Goal: Browse casually: Explore the website without a specific task or goal

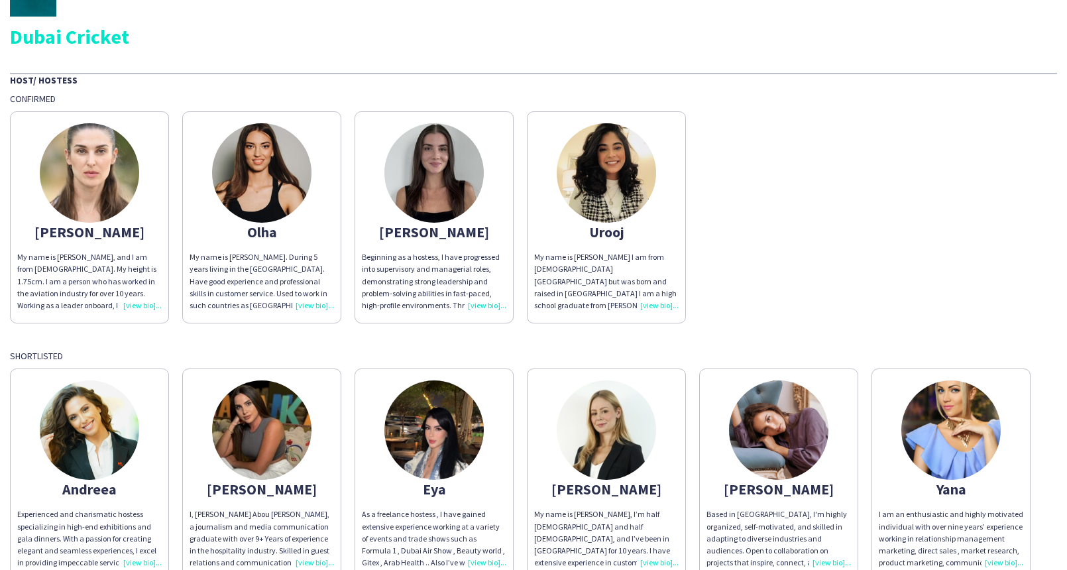
scroll to position [41, 0]
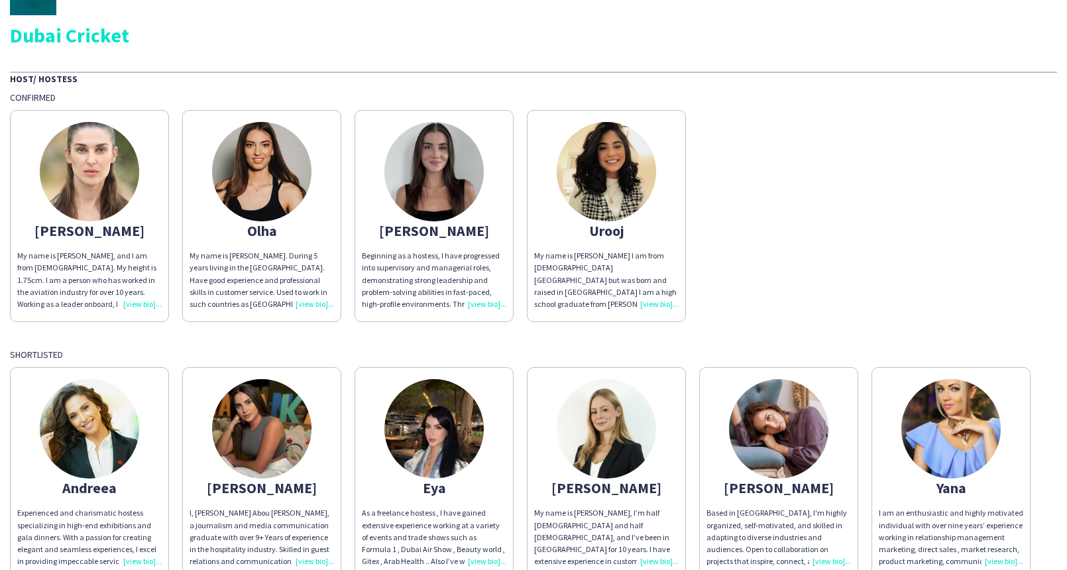
click at [281, 175] on img at bounding box center [261, 171] width 99 height 99
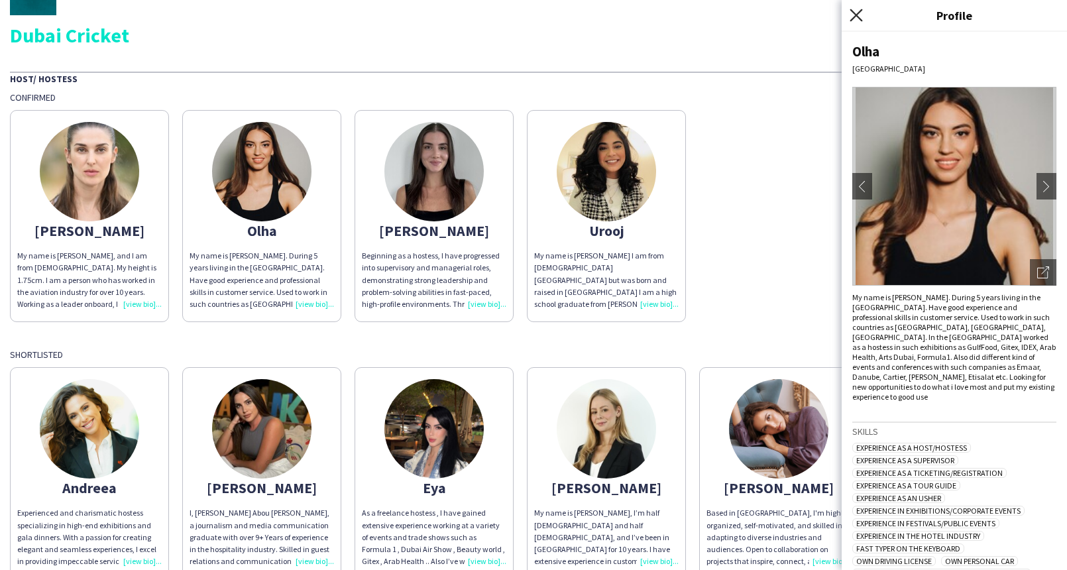
click at [859, 15] on icon "Close pop-in" at bounding box center [856, 15] width 13 height 13
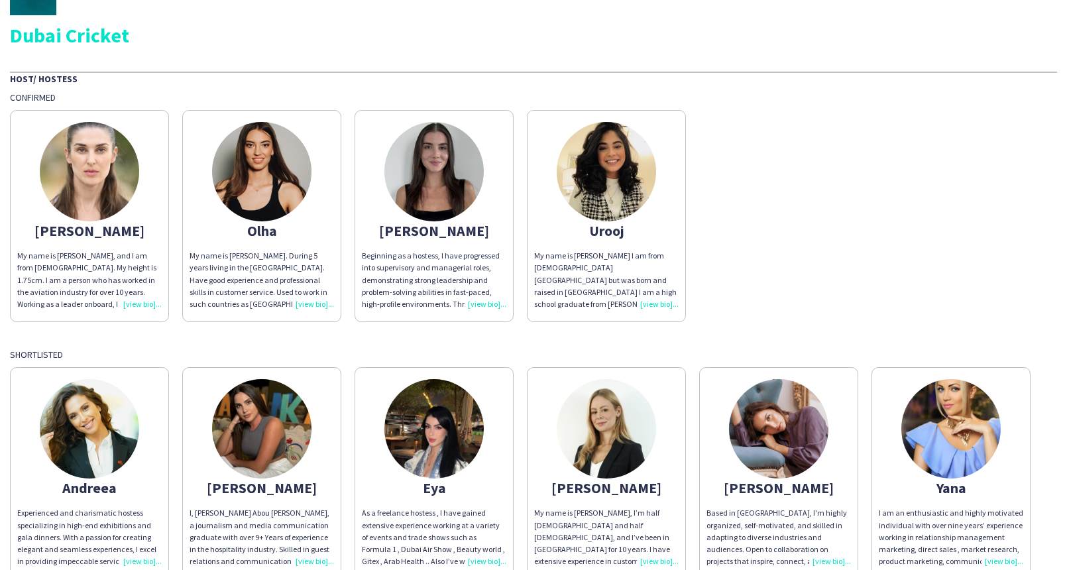
click at [436, 162] on img at bounding box center [434, 171] width 99 height 99
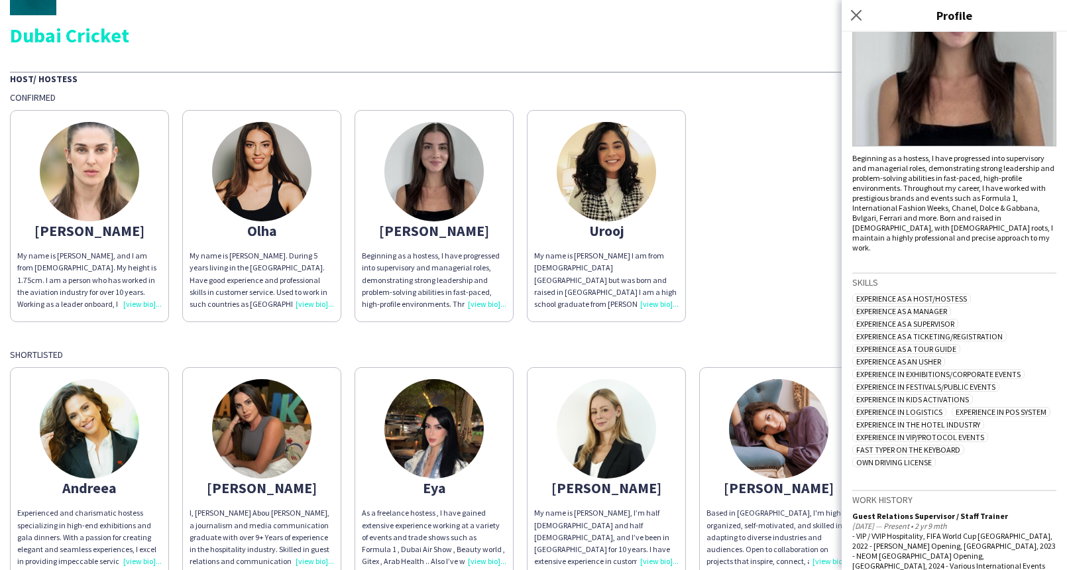
scroll to position [0, 0]
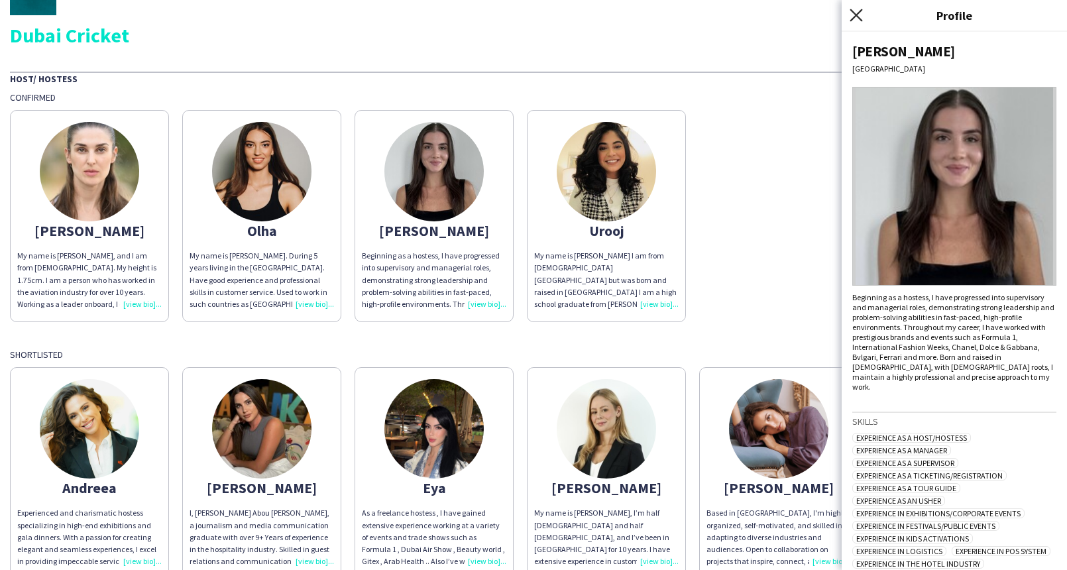
click at [861, 13] on icon "Close pop-in" at bounding box center [856, 15] width 13 height 13
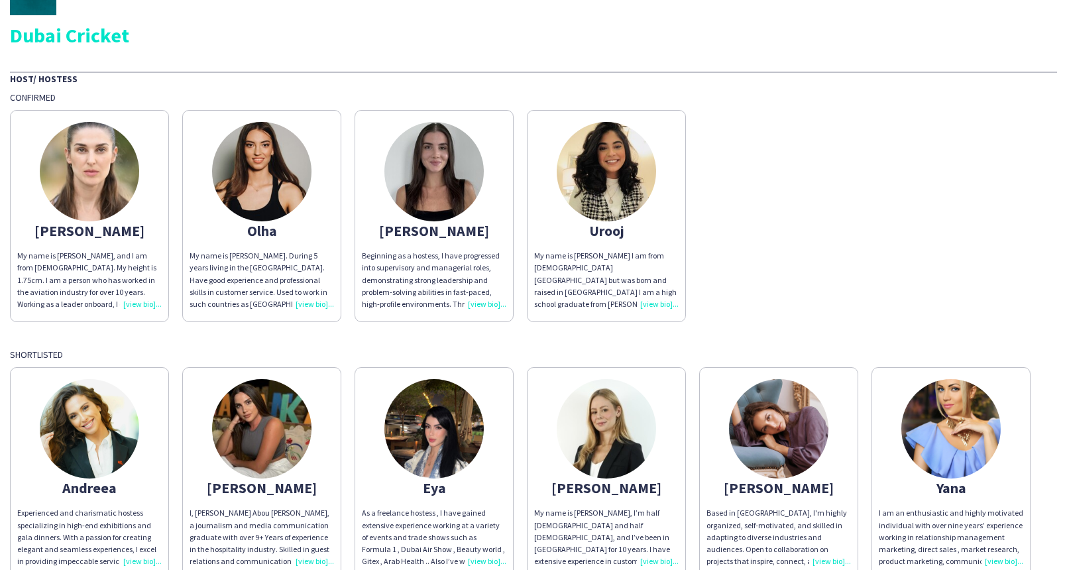
click at [101, 185] on img at bounding box center [89, 171] width 99 height 99
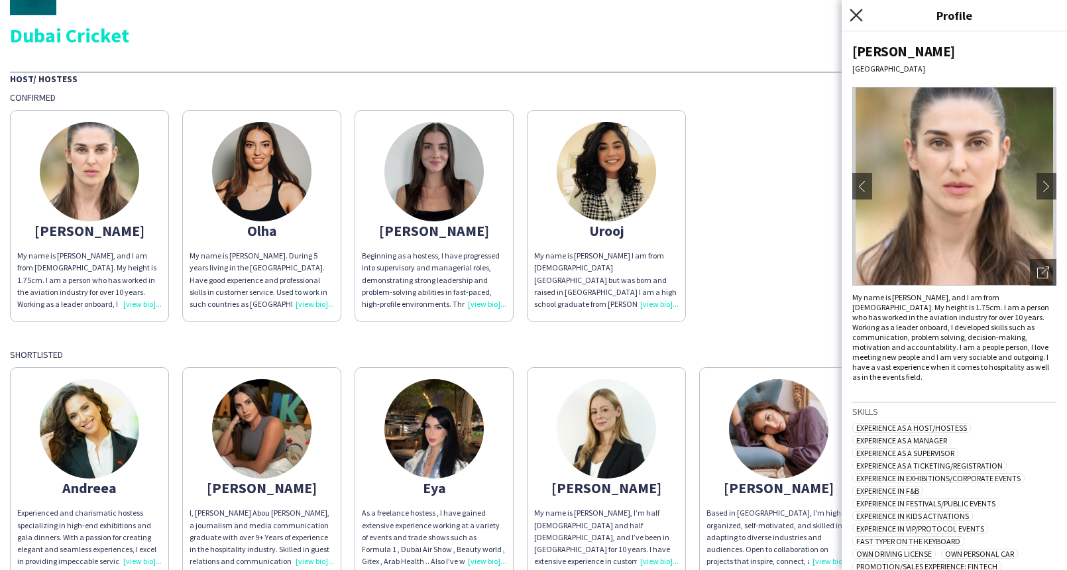
click at [854, 18] on icon at bounding box center [856, 15] width 13 height 13
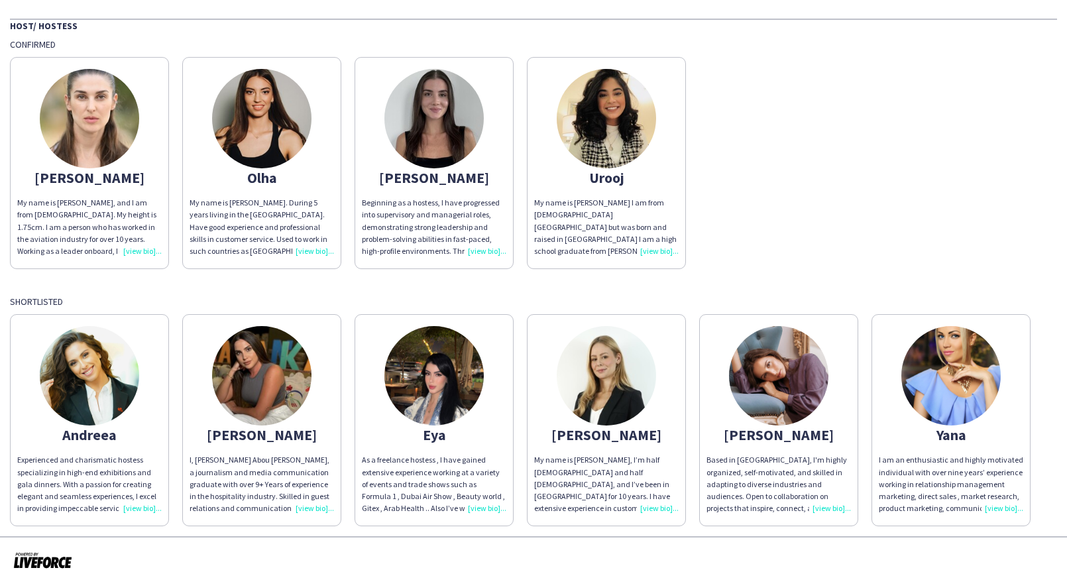
scroll to position [109, 0]
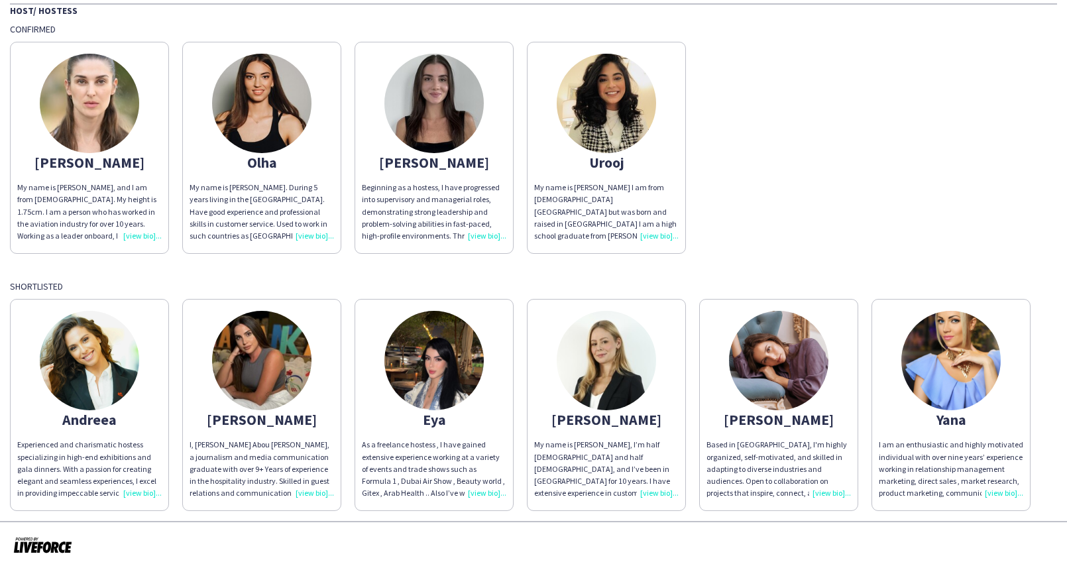
click at [949, 353] on img at bounding box center [951, 360] width 99 height 99
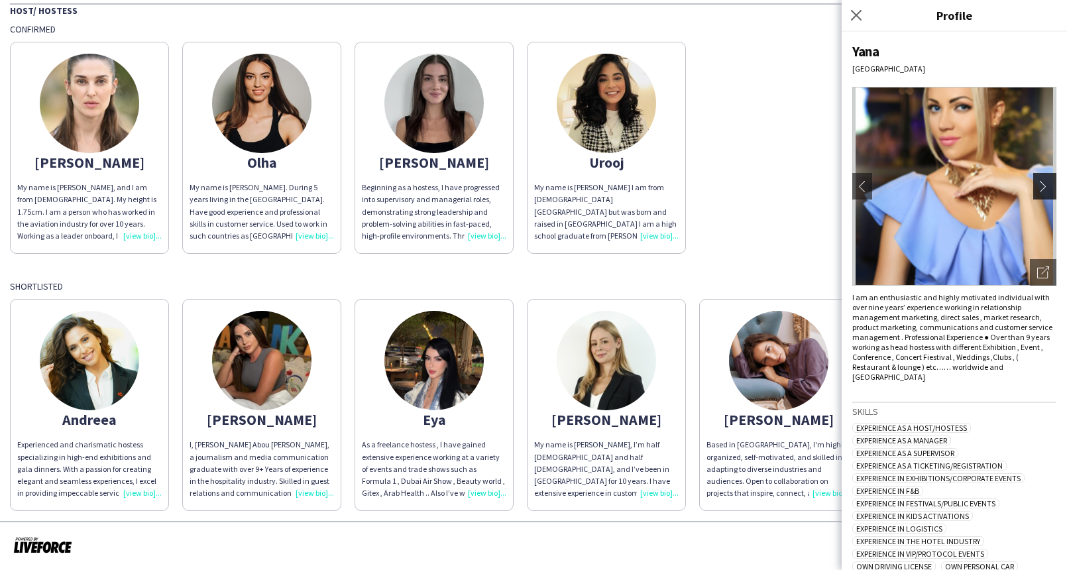
click at [1038, 186] on app-icon "chevron-right" at bounding box center [1047, 186] width 19 height 12
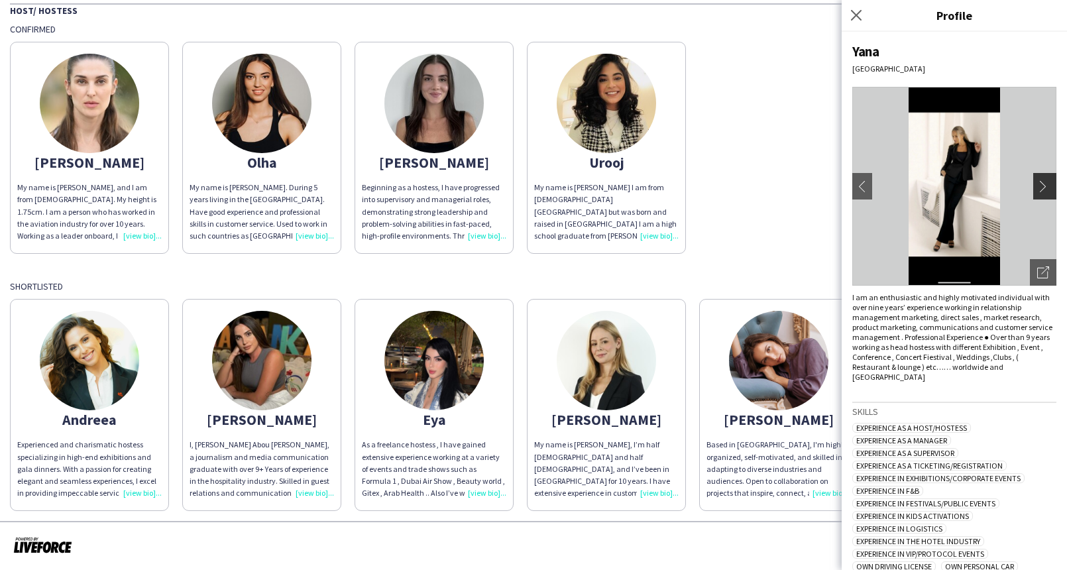
click at [1038, 189] on app-icon "chevron-right" at bounding box center [1047, 186] width 19 height 12
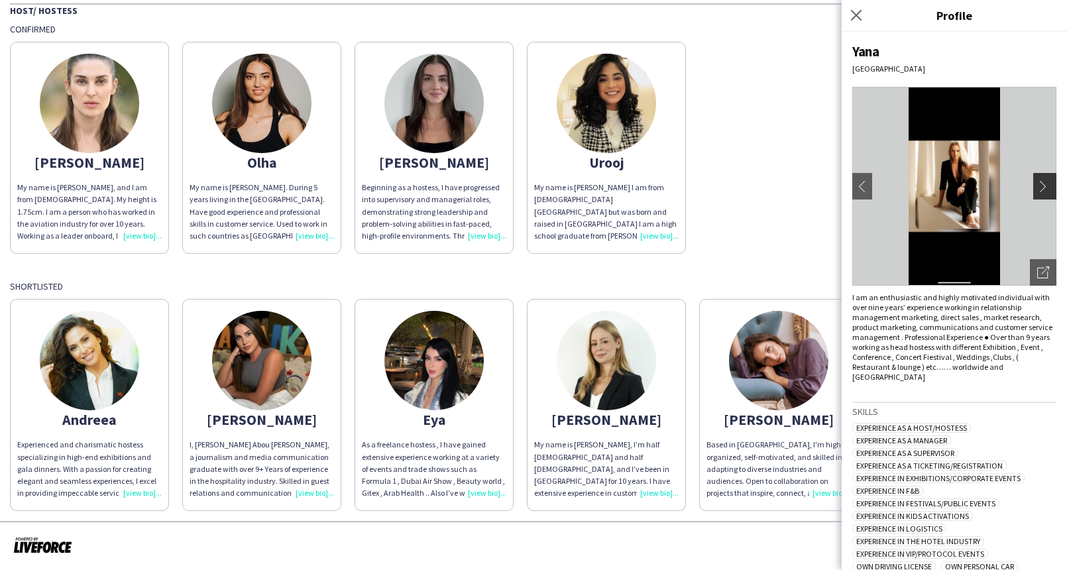
click at [1038, 190] on app-icon "chevron-right" at bounding box center [1047, 186] width 19 height 12
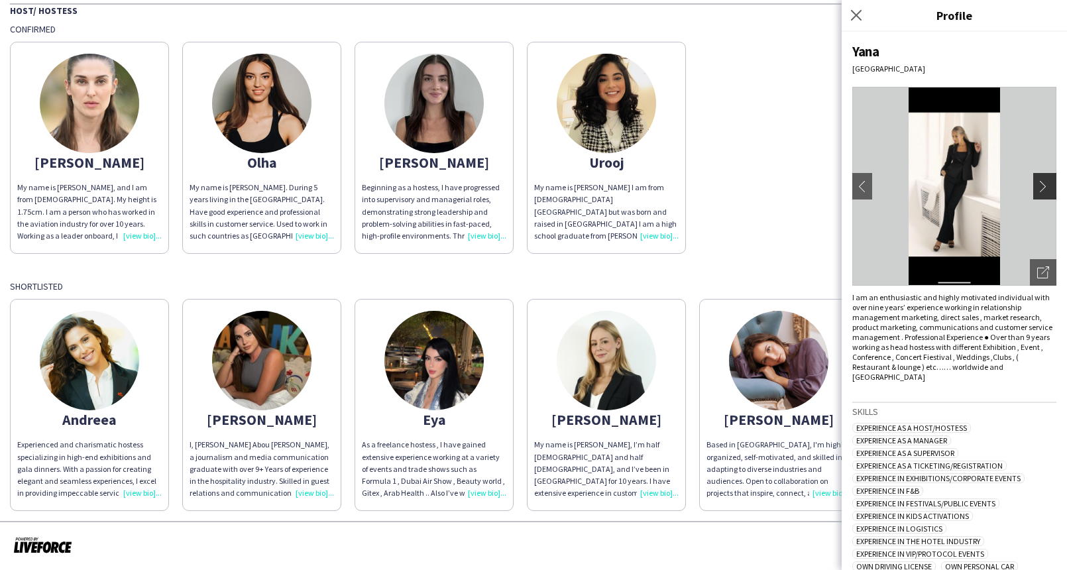
click at [1038, 182] on app-icon "chevron-right" at bounding box center [1047, 186] width 19 height 12
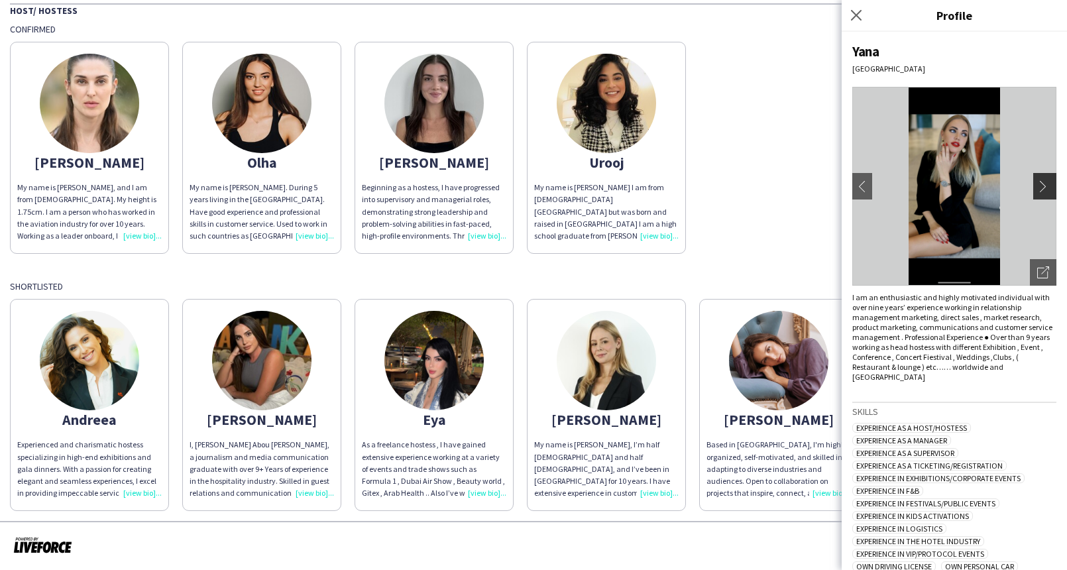
click at [1038, 184] on app-icon "chevron-right" at bounding box center [1047, 186] width 19 height 12
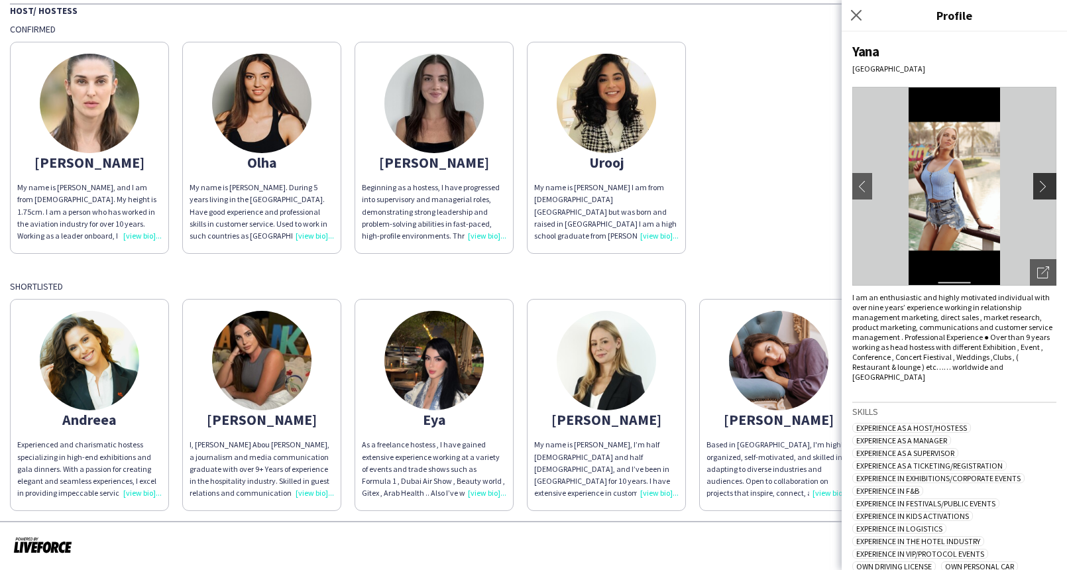
click at [1038, 184] on app-icon "chevron-right" at bounding box center [1047, 186] width 19 height 12
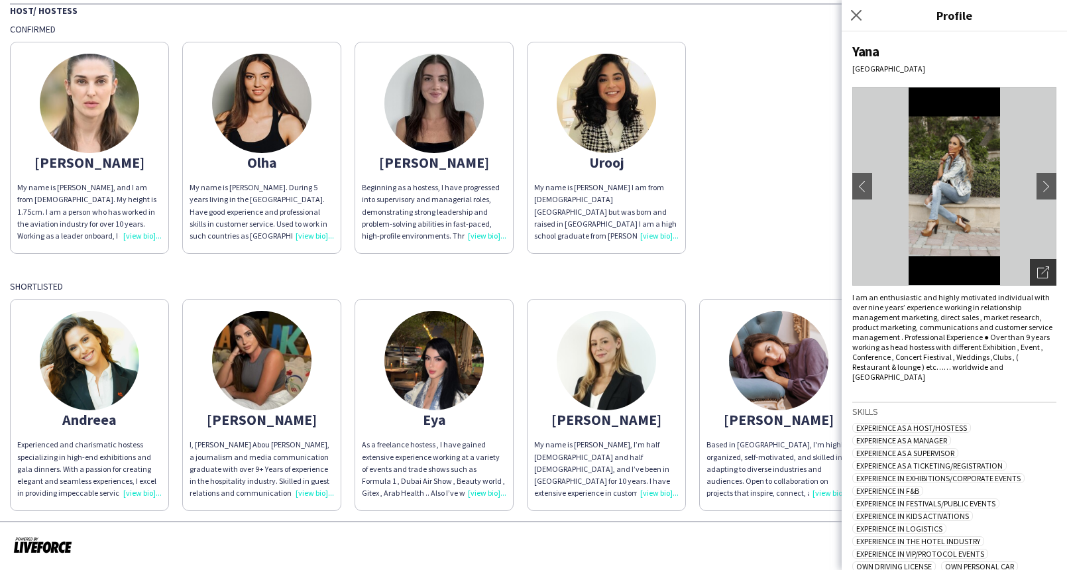
click at [1038, 277] on icon "Open photos pop-in" at bounding box center [1044, 273] width 12 height 12
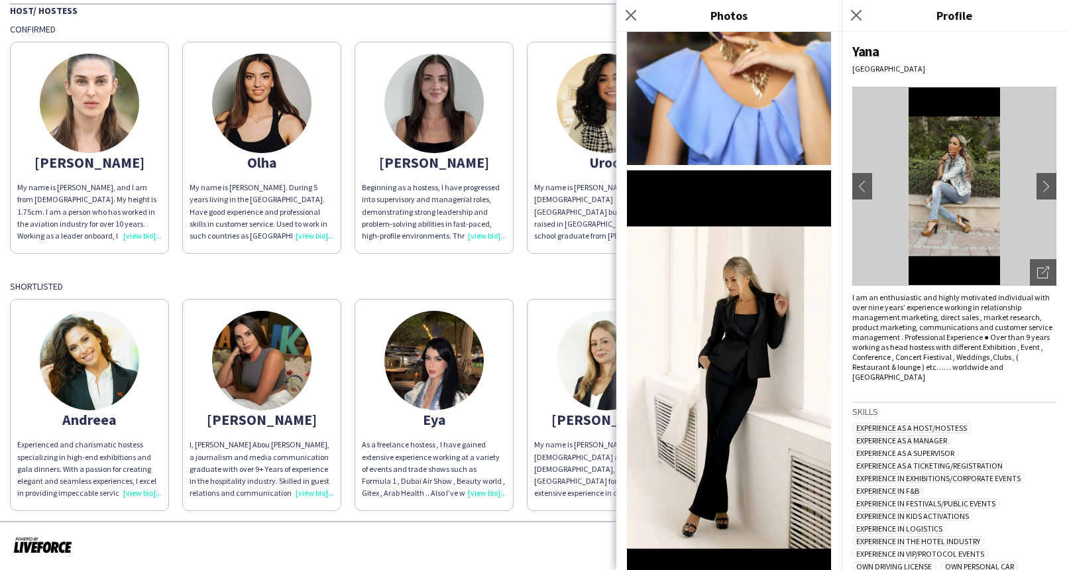
scroll to position [0, 0]
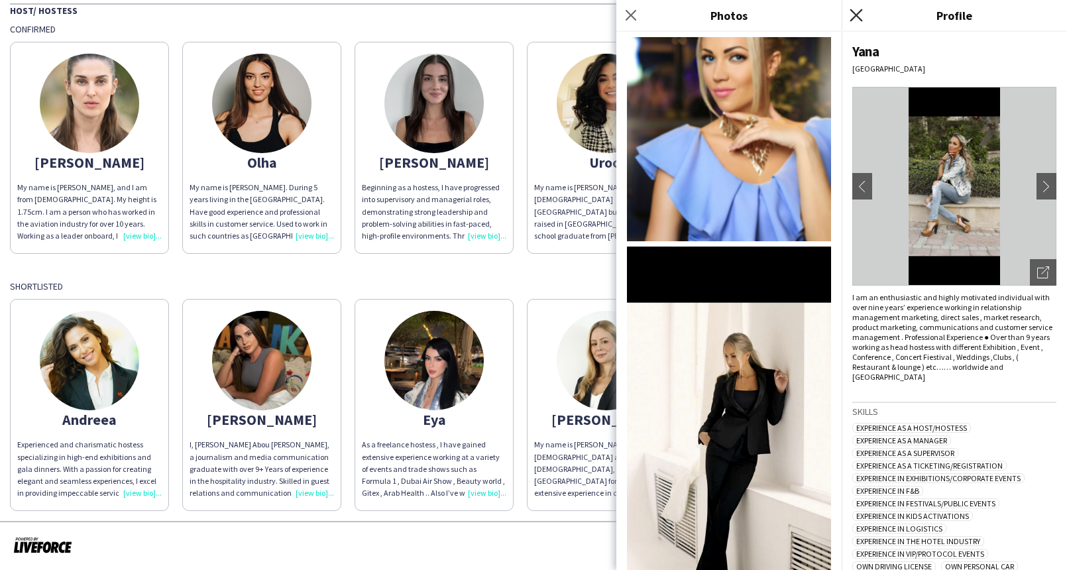
click at [863, 15] on icon "Close pop-in" at bounding box center [856, 15] width 13 height 13
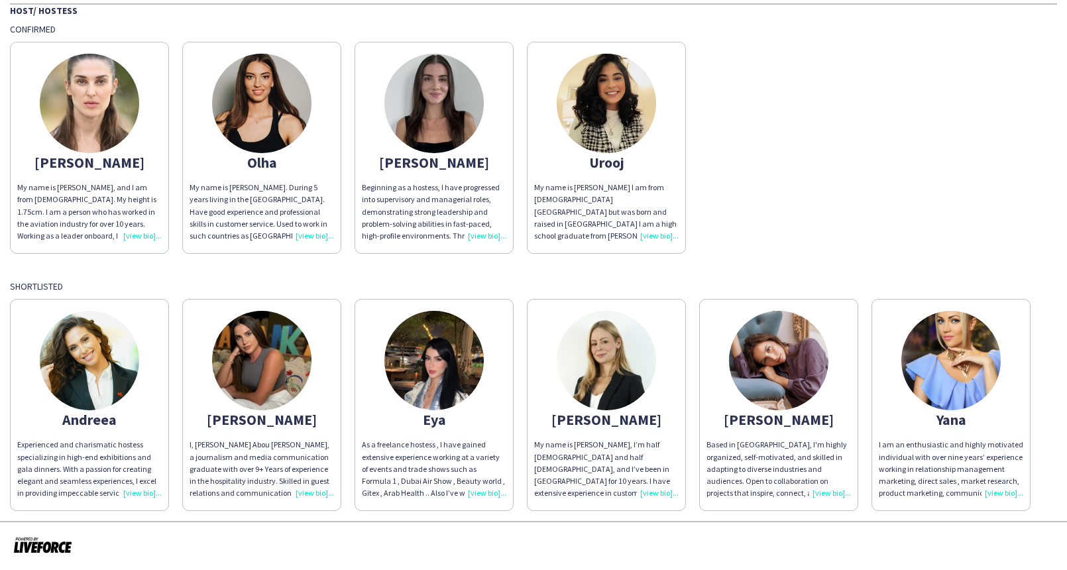
click at [599, 111] on img at bounding box center [606, 103] width 99 height 99
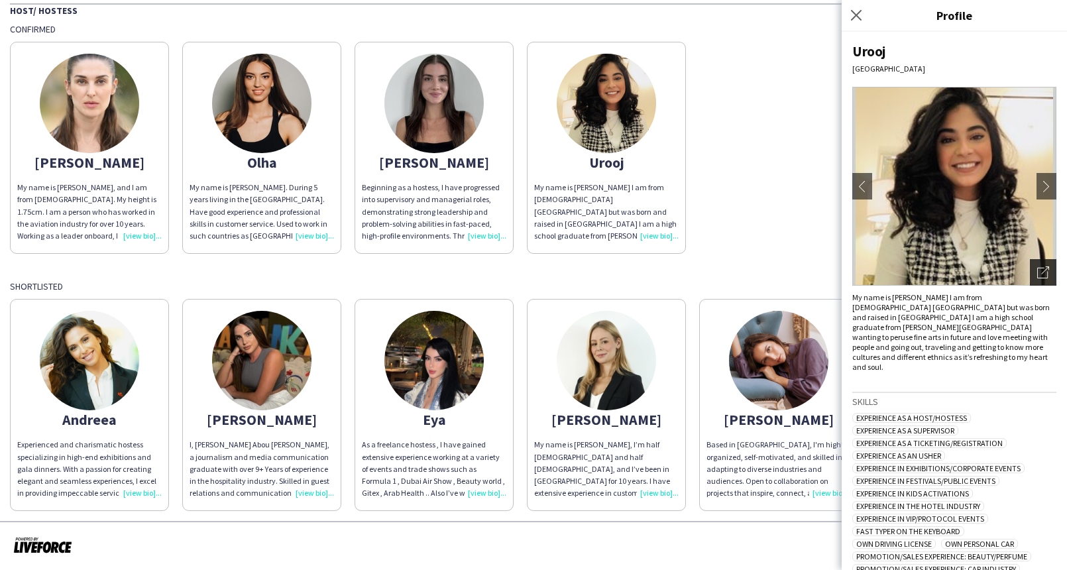
click at [1042, 272] on icon at bounding box center [1046, 271] width 8 height 8
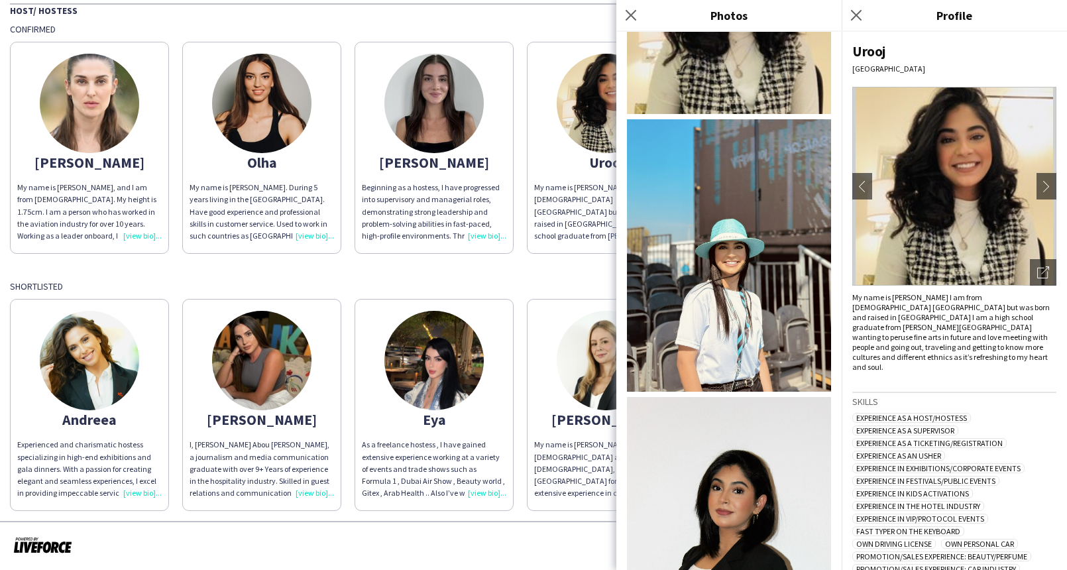
scroll to position [276, 0]
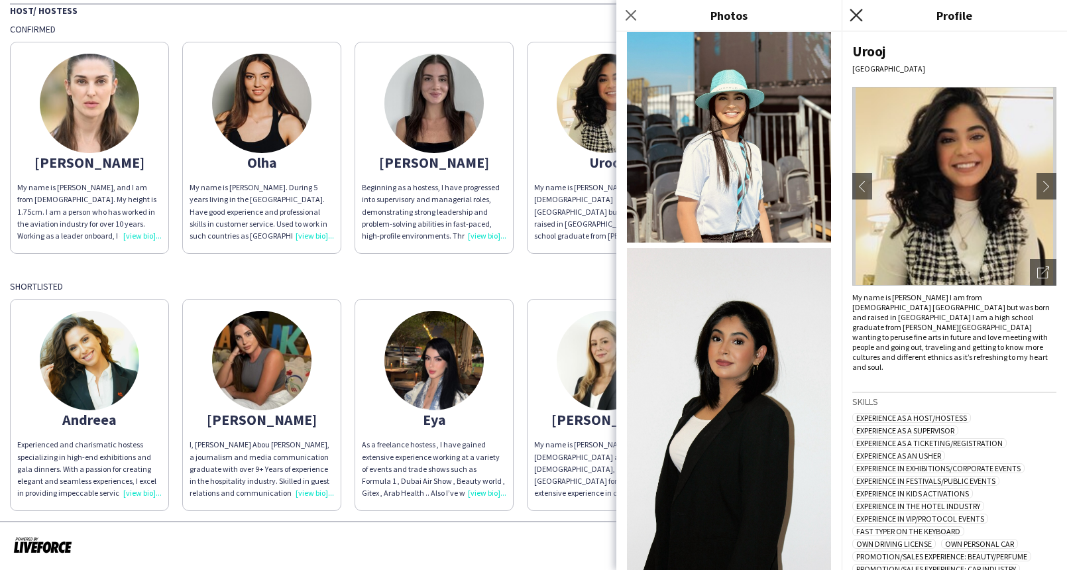
click at [853, 20] on icon "Close pop-in" at bounding box center [856, 15] width 13 height 13
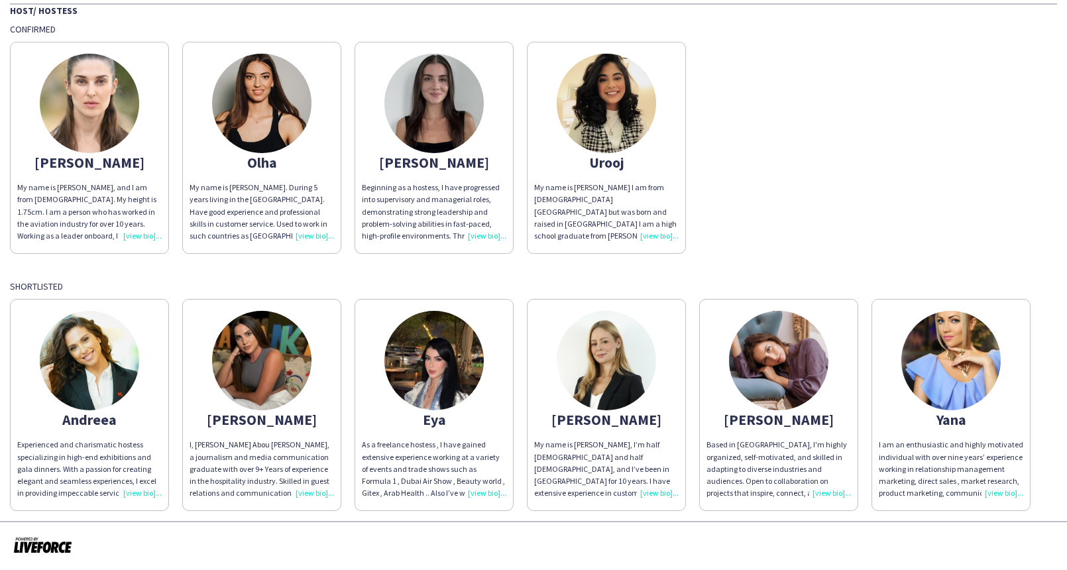
click at [432, 115] on img at bounding box center [434, 103] width 99 height 99
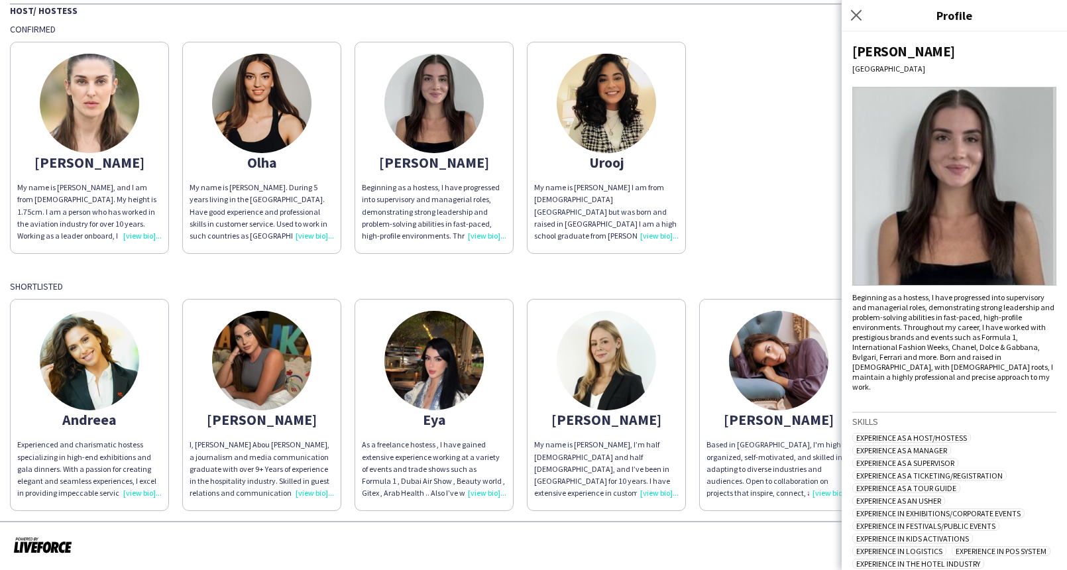
click at [233, 97] on img at bounding box center [261, 103] width 99 height 99
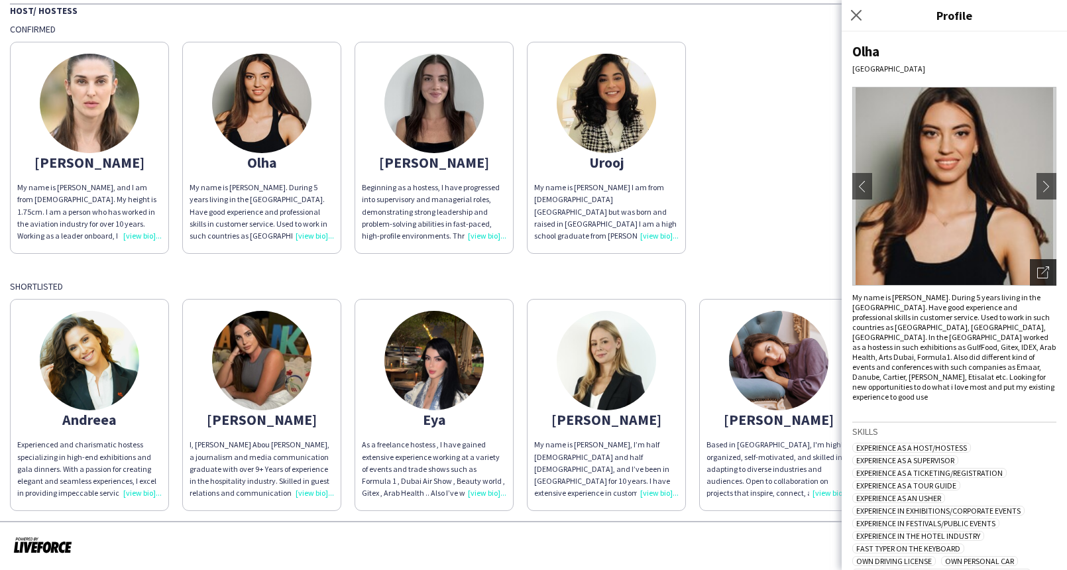
click at [1038, 276] on icon "Open photos pop-in" at bounding box center [1044, 273] width 12 height 12
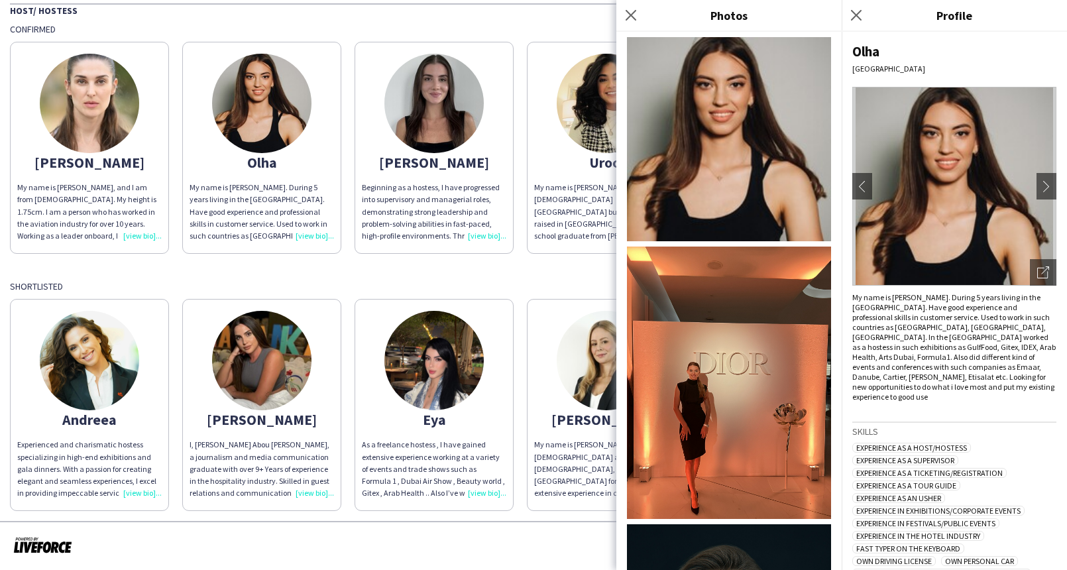
scroll to position [222, 0]
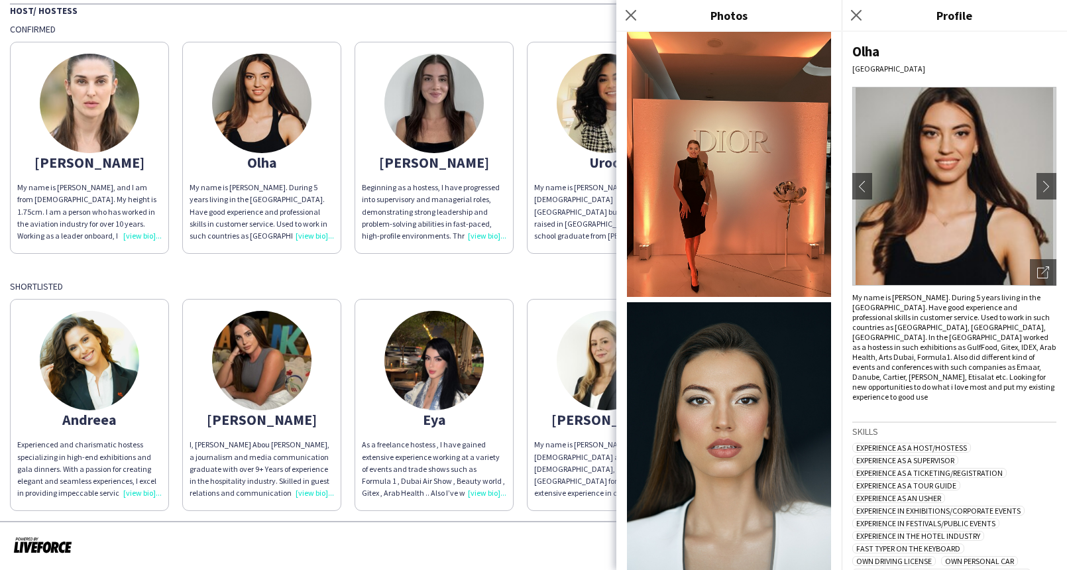
drag, startPoint x: 638, startPoint y: 13, endPoint x: 792, endPoint y: 9, distance: 153.9
click at [638, 13] on app-icon "Close pop-in" at bounding box center [631, 15] width 16 height 16
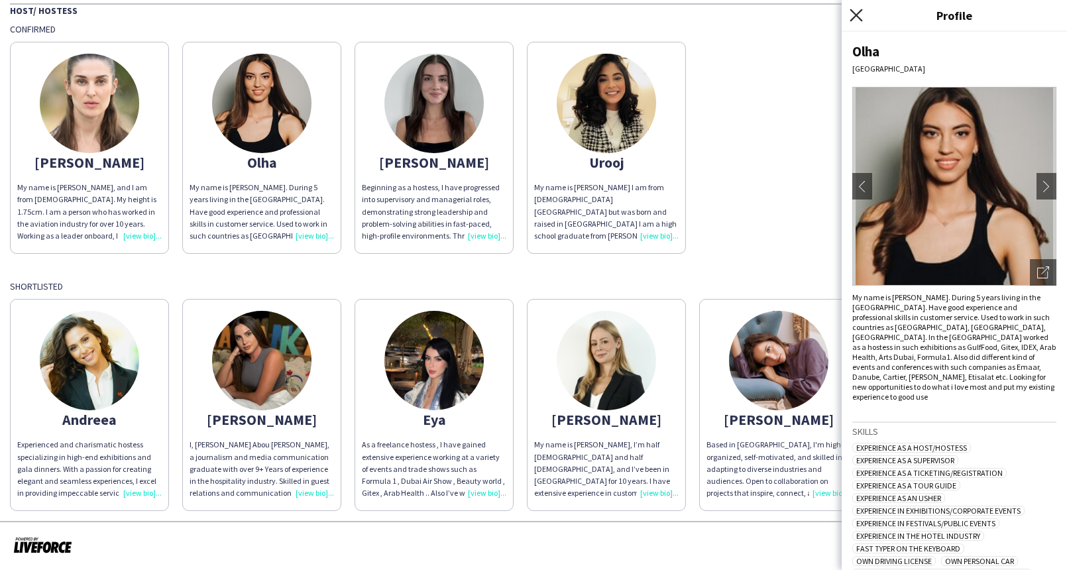
click at [855, 12] on icon "Close pop-in" at bounding box center [856, 15] width 13 height 13
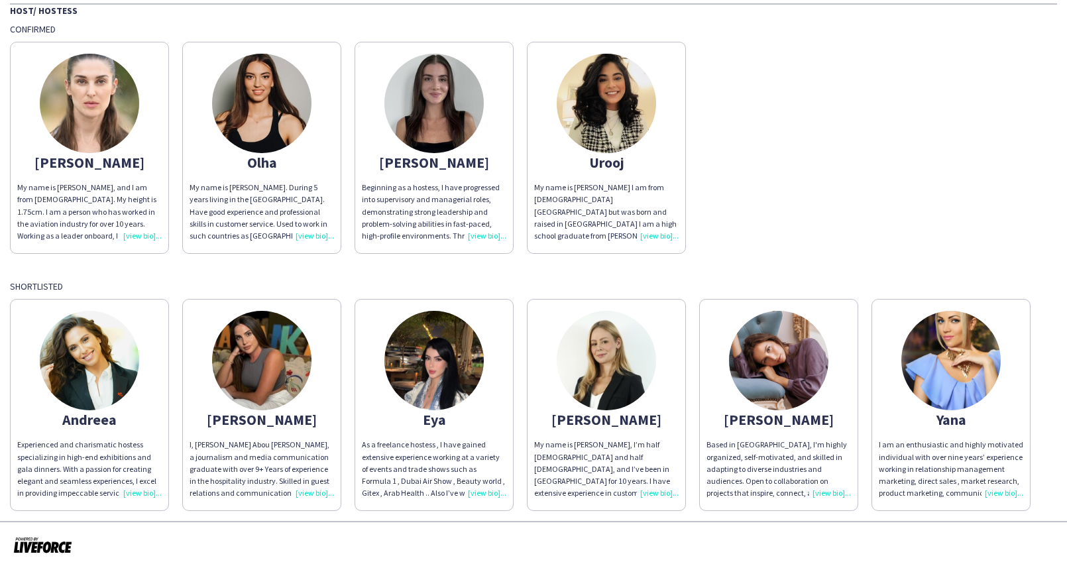
click at [86, 111] on img at bounding box center [89, 103] width 99 height 99
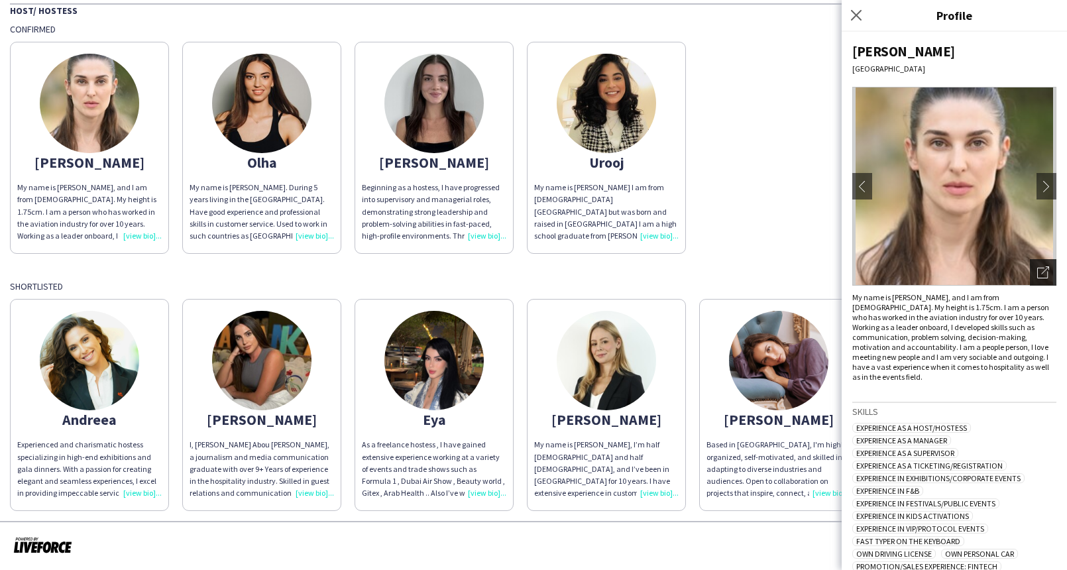
click at [1040, 272] on div "Open photos pop-in" at bounding box center [1043, 272] width 27 height 27
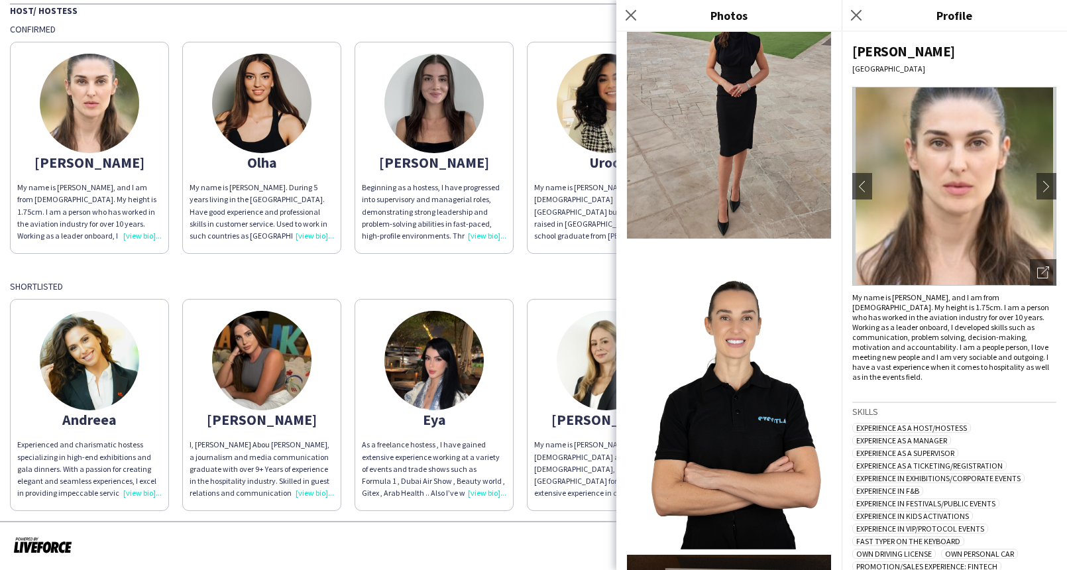
scroll to position [1000, 0]
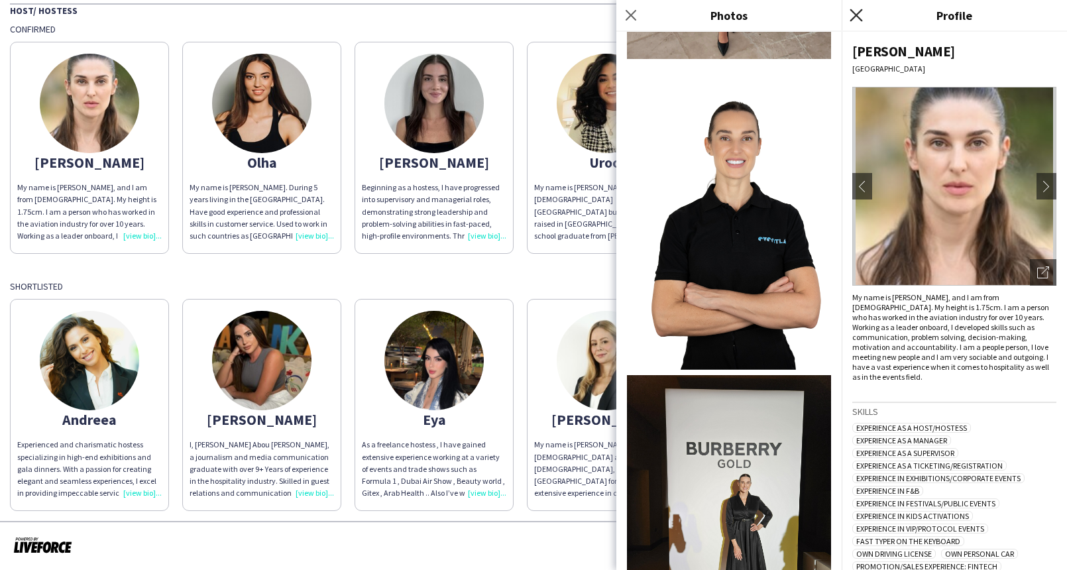
click at [858, 13] on icon "Close pop-in" at bounding box center [856, 15] width 13 height 13
